Goal: Navigation & Orientation: Find specific page/section

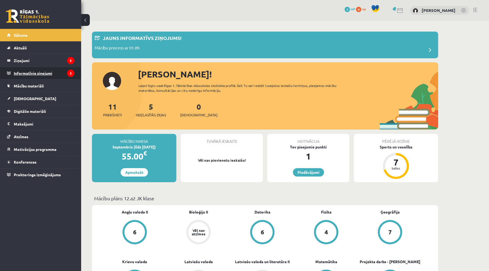
click at [45, 70] on legend "Informatīvie ziņojumi 3" at bounding box center [44, 73] width 61 height 12
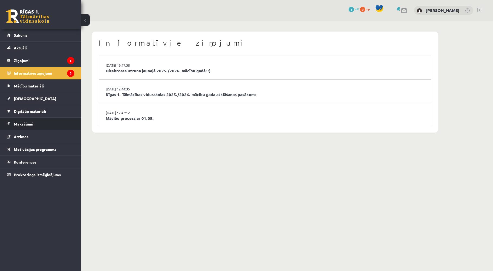
click at [35, 125] on legend "Maksājumi 0" at bounding box center [44, 124] width 61 height 12
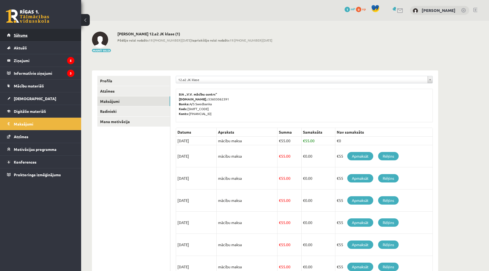
click at [42, 36] on link "Sākums" at bounding box center [40, 35] width 67 height 12
